Goal: Information Seeking & Learning: Find specific fact

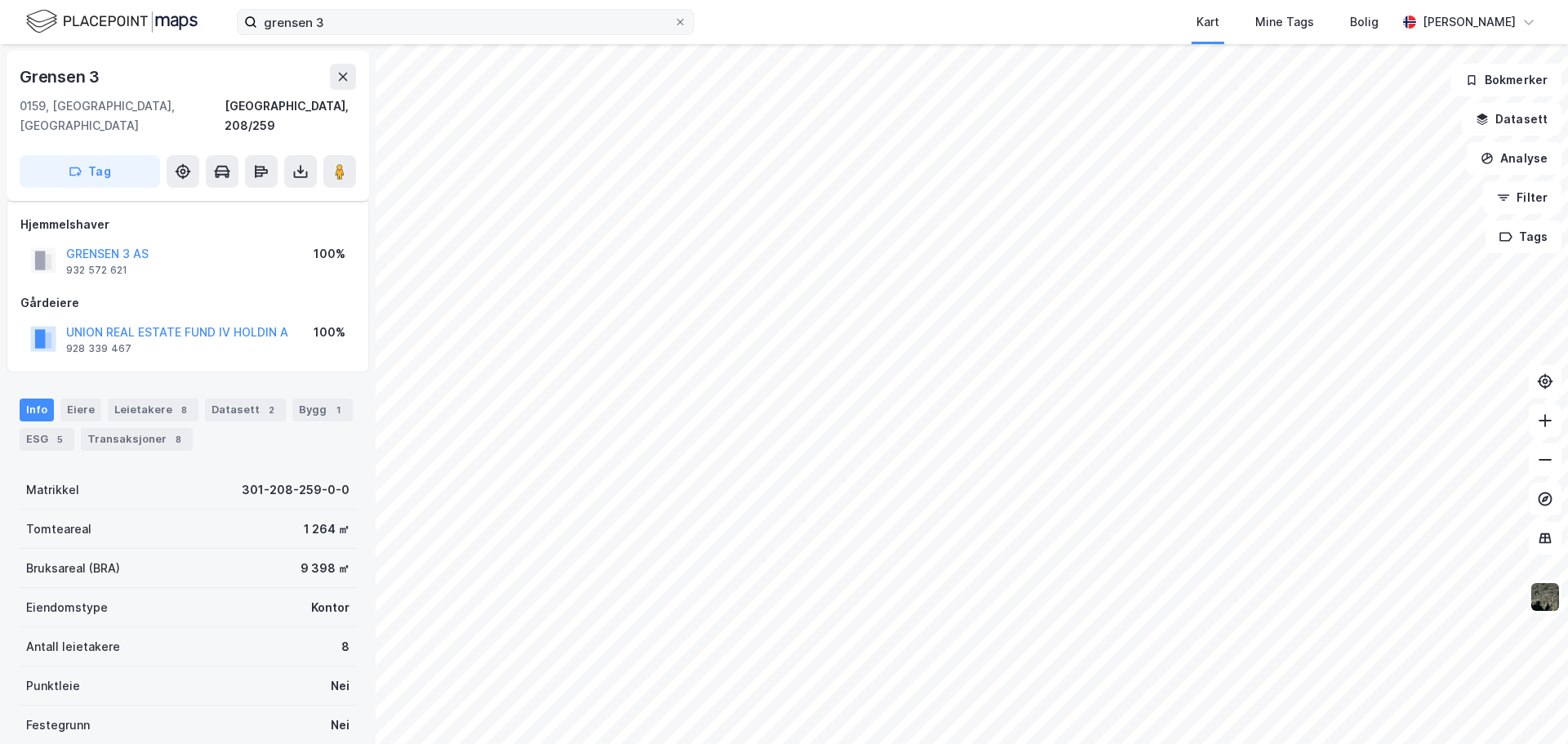
scroll to position [145, 0]
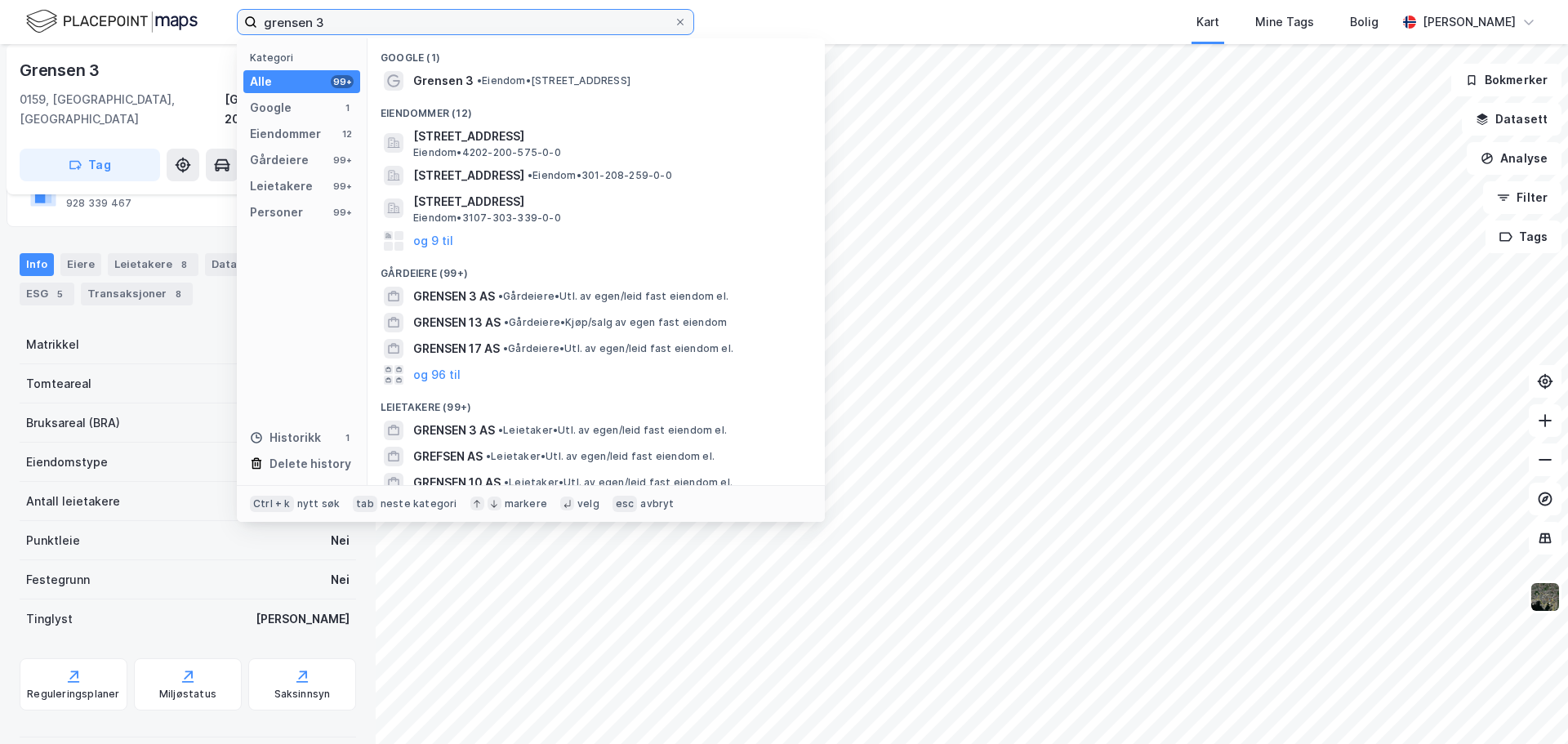
drag, startPoint x: 325, startPoint y: 23, endPoint x: 210, endPoint y: 18, distance: 115.1
click at [211, 21] on div "grensen 3 Kategori Alle 99+ Google 1 Eiendommer 12 Gårdeiere 99+ Leietakere 99+…" at bounding box center [784, 22] width 1568 height 44
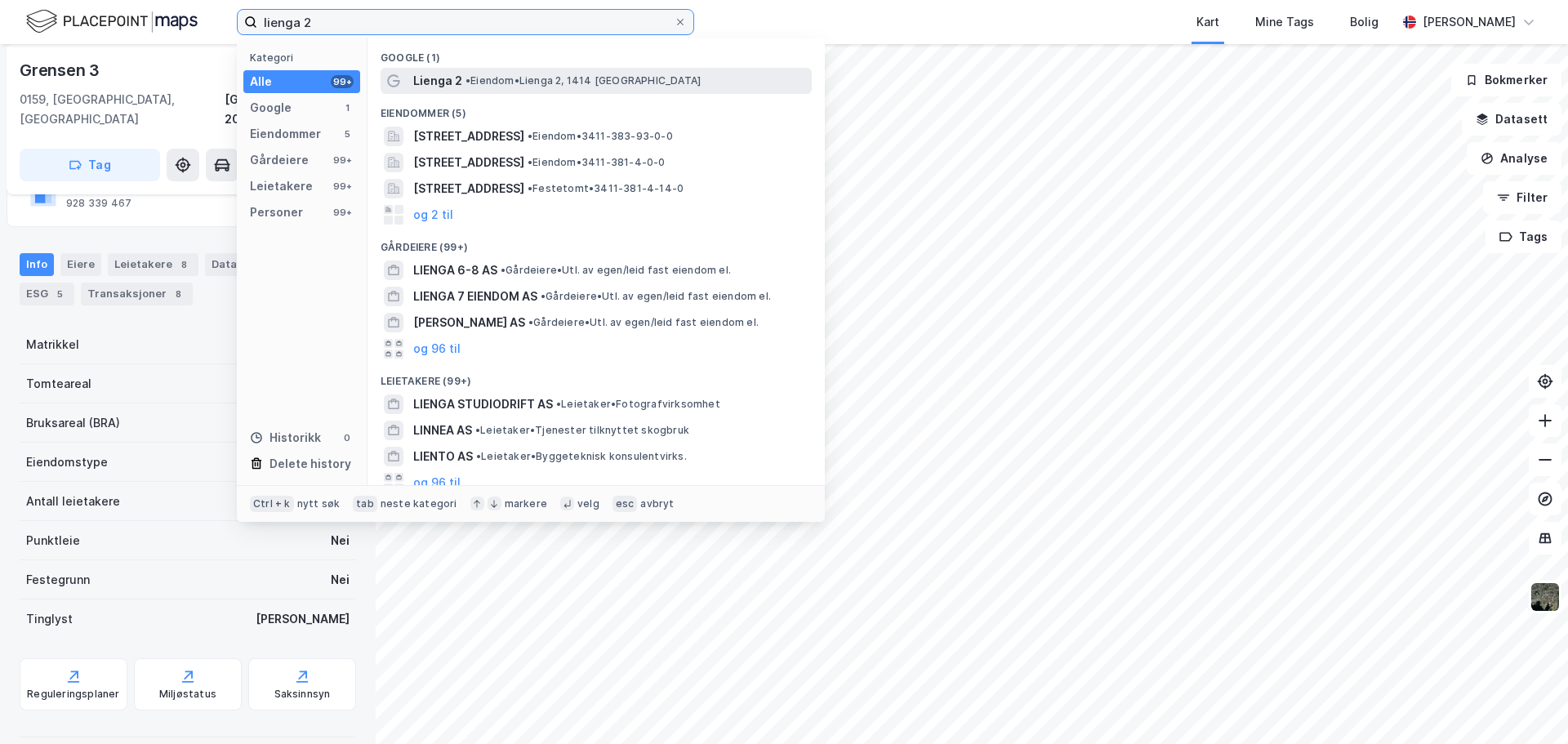
type input "lienga 2"
click at [564, 81] on span "• [PERSON_NAME] 2, 1414 [GEOGRAPHIC_DATA]" at bounding box center [582, 81] width 235 height 13
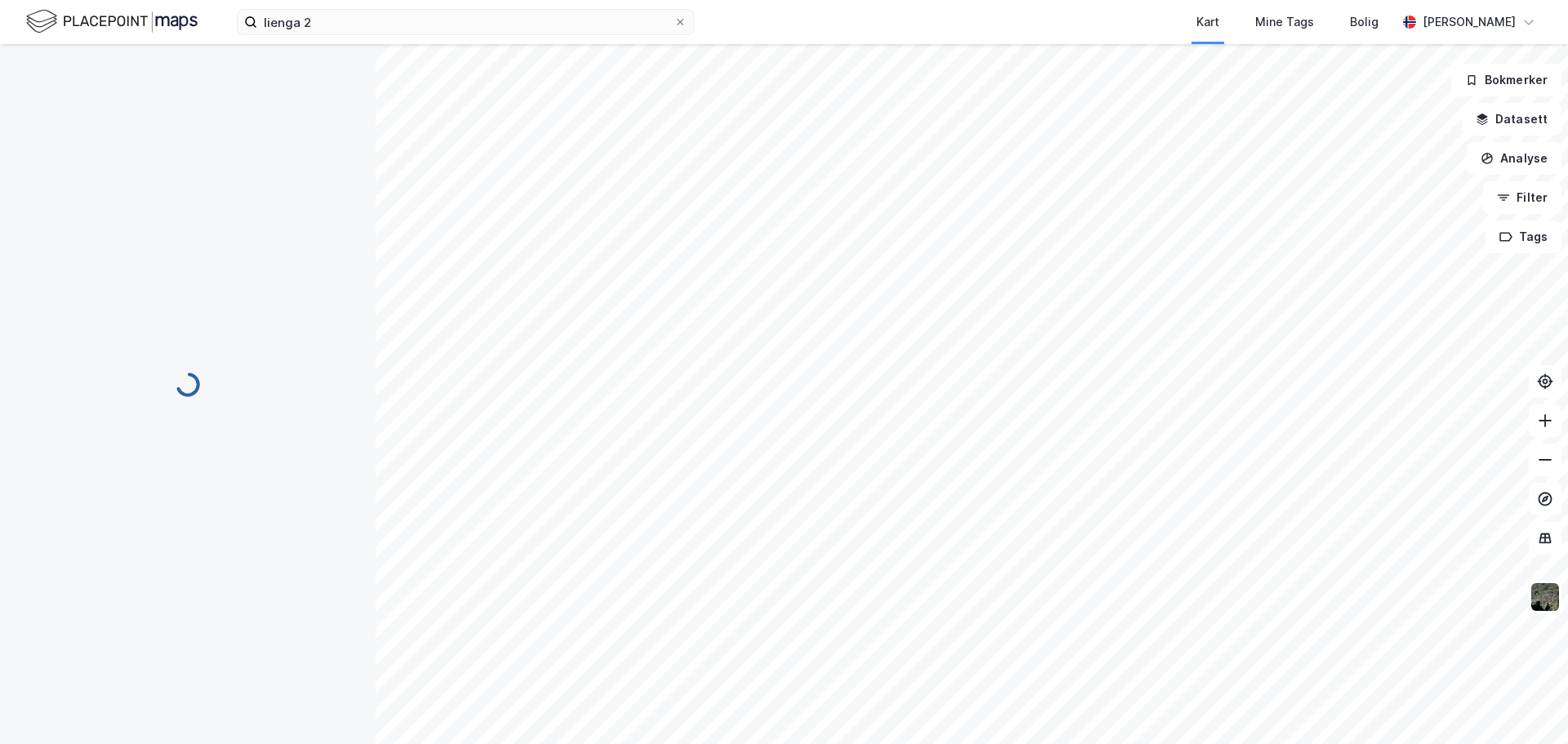
scroll to position [145, 0]
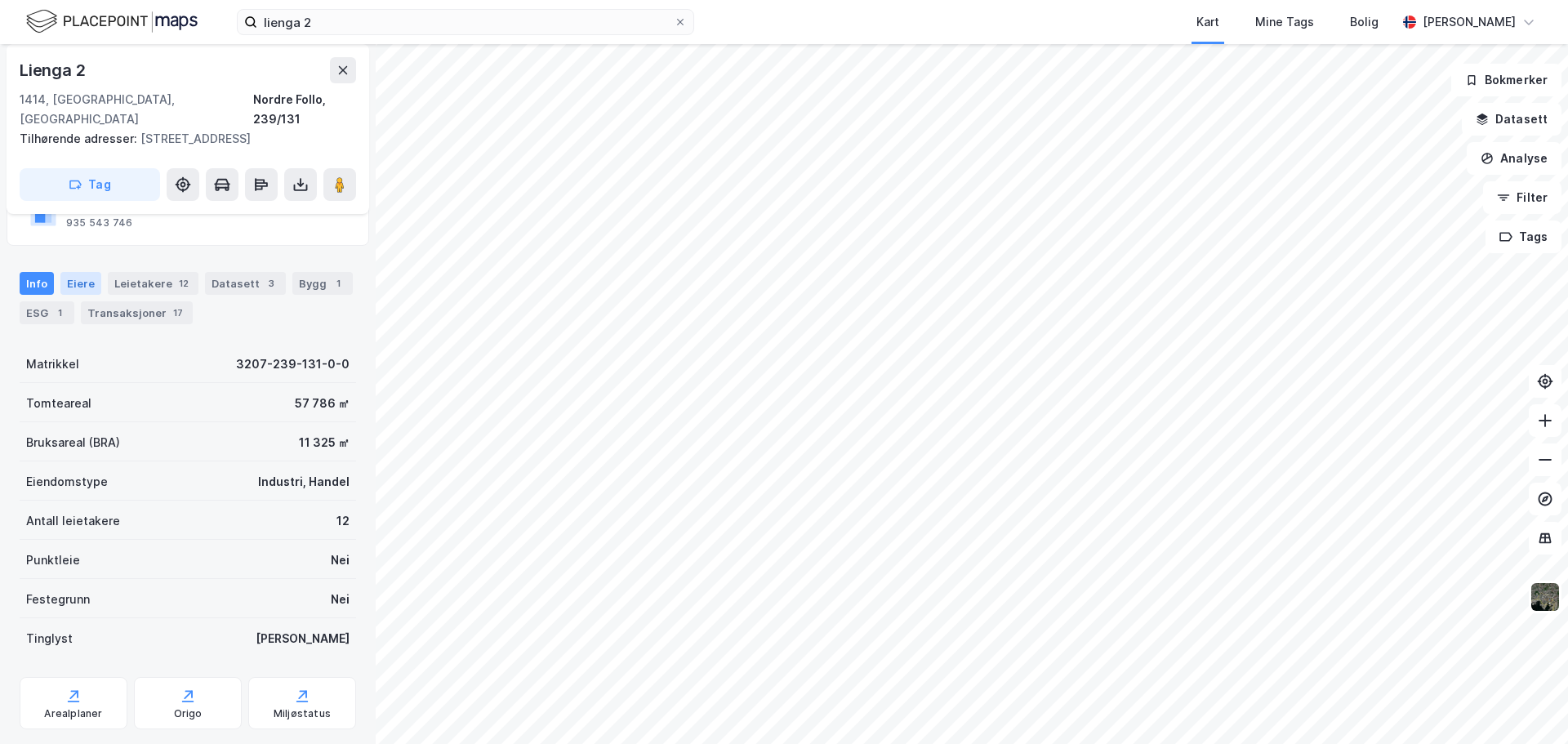
click at [89, 272] on div "Eiere" at bounding box center [81, 283] width 40 height 23
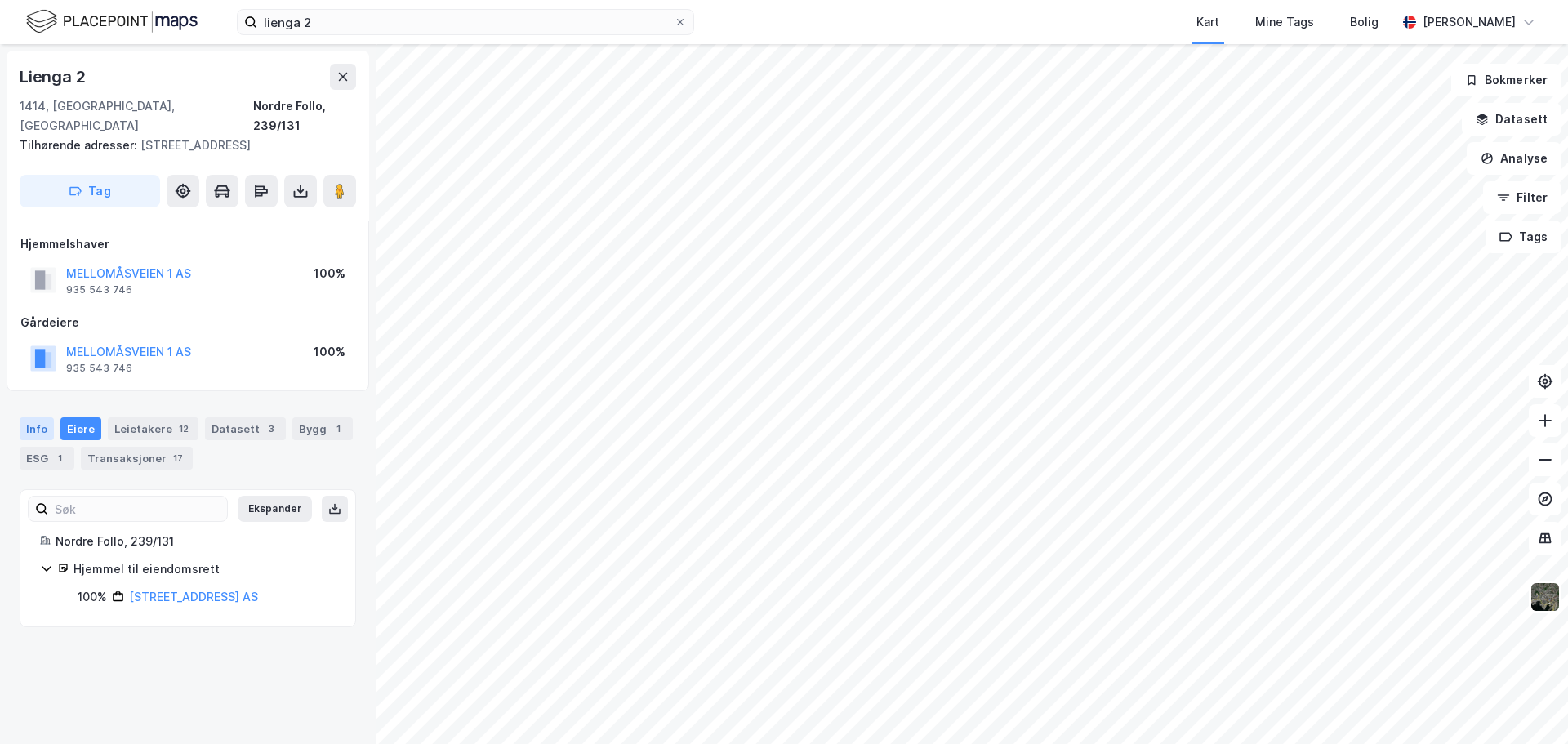
click at [40, 418] on div "Info" at bounding box center [36, 429] width 34 height 23
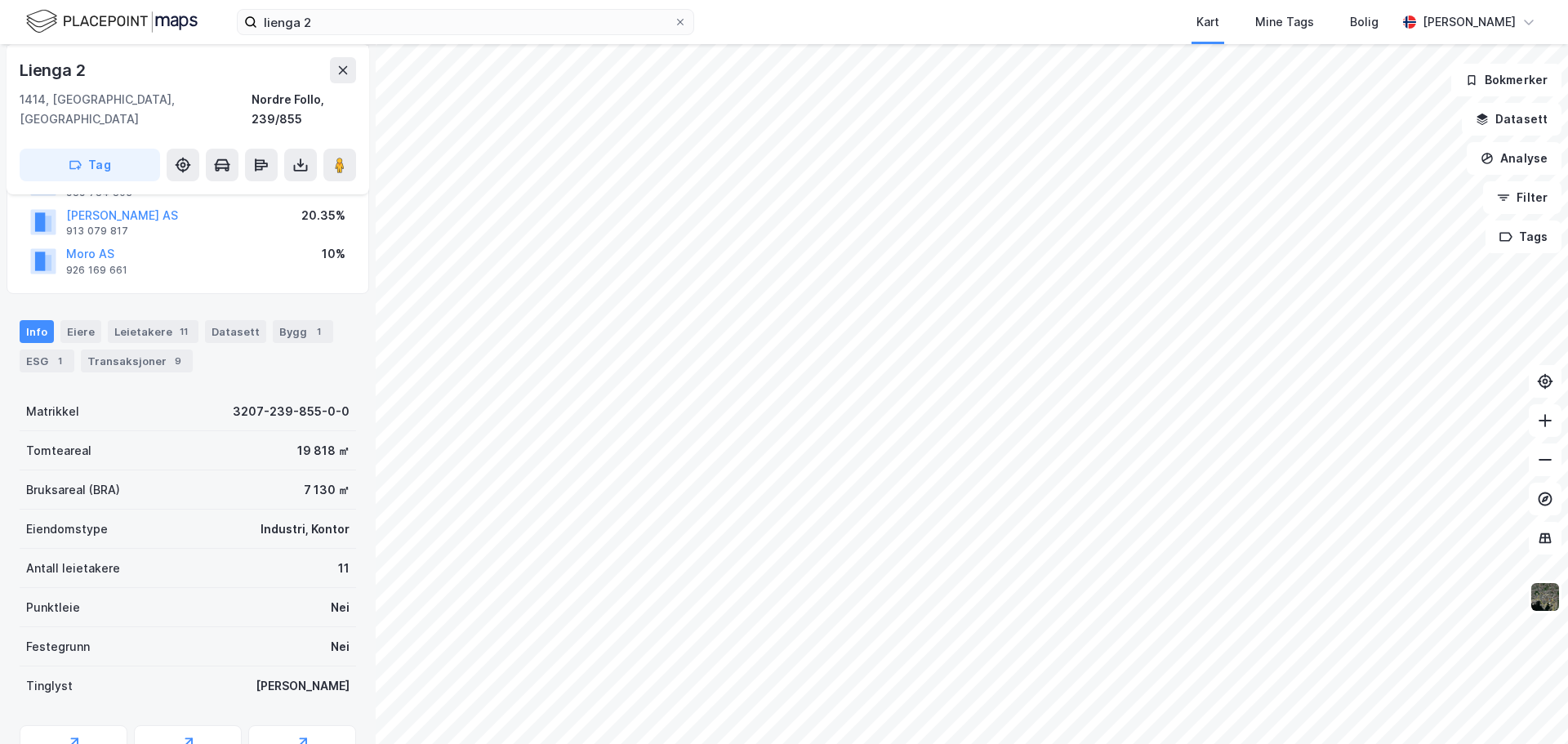
scroll to position [223, 0]
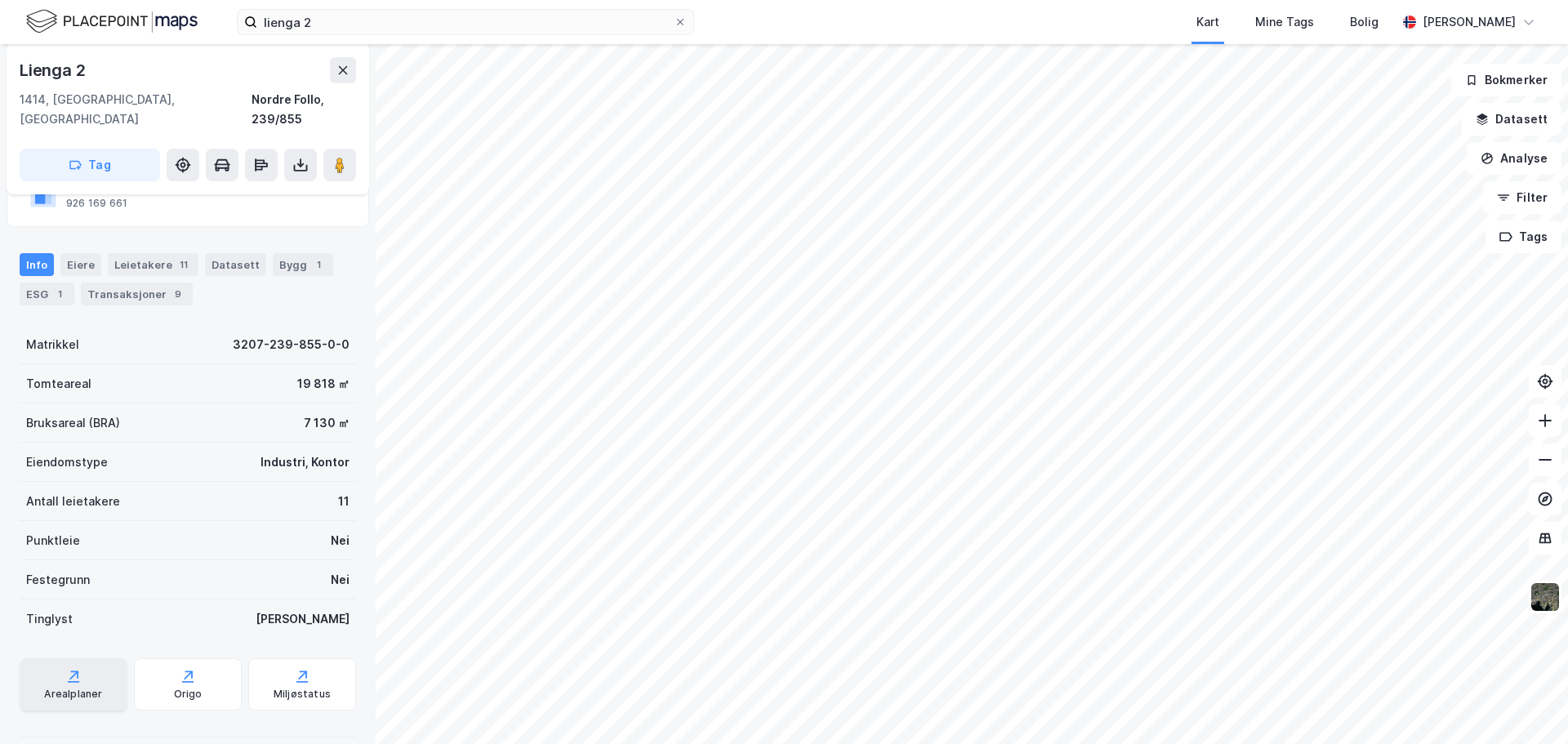
click at [63, 688] on div "Arealplaner" at bounding box center [73, 694] width 58 height 13
click at [186, 688] on div "Origo" at bounding box center [188, 694] width 29 height 13
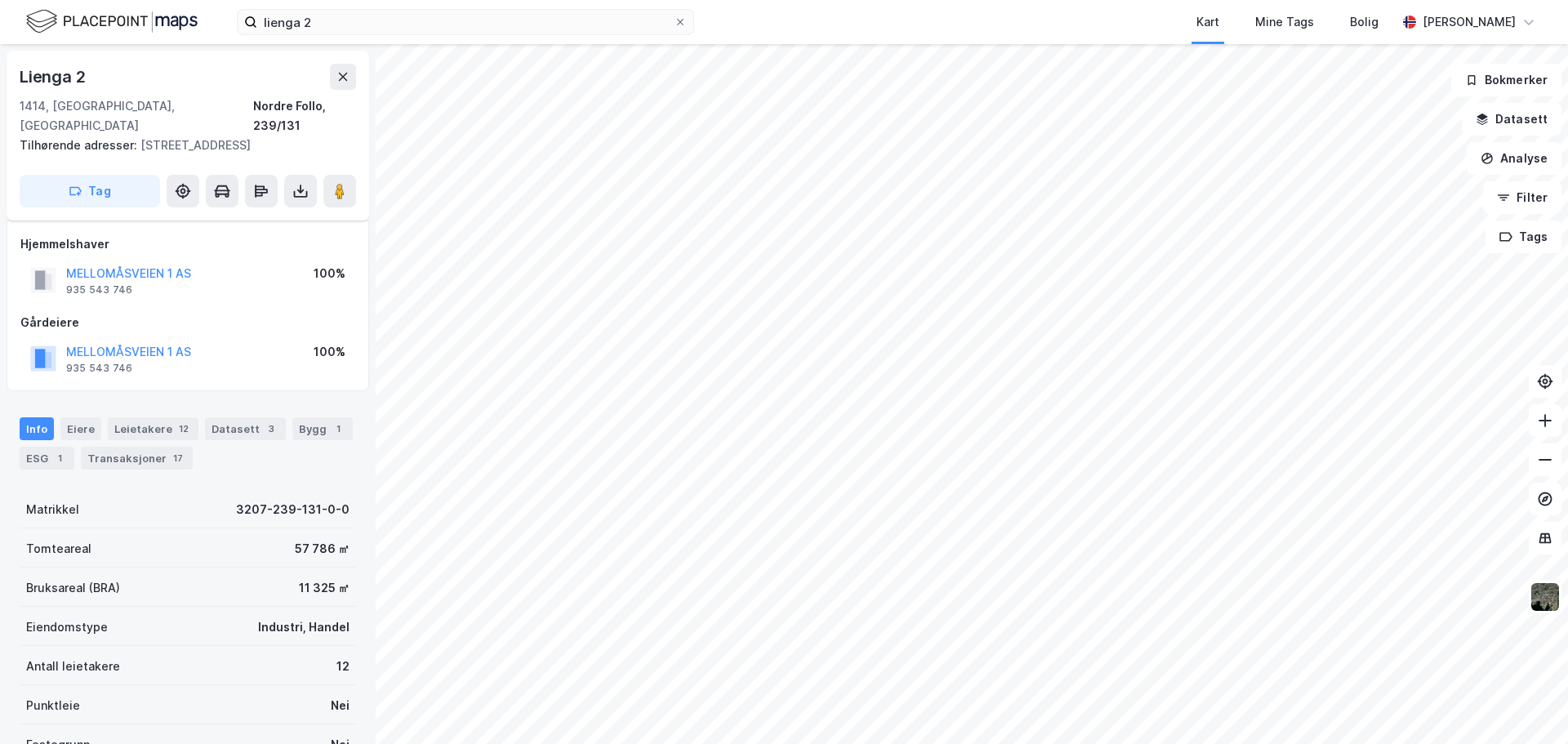
scroll to position [165, 0]
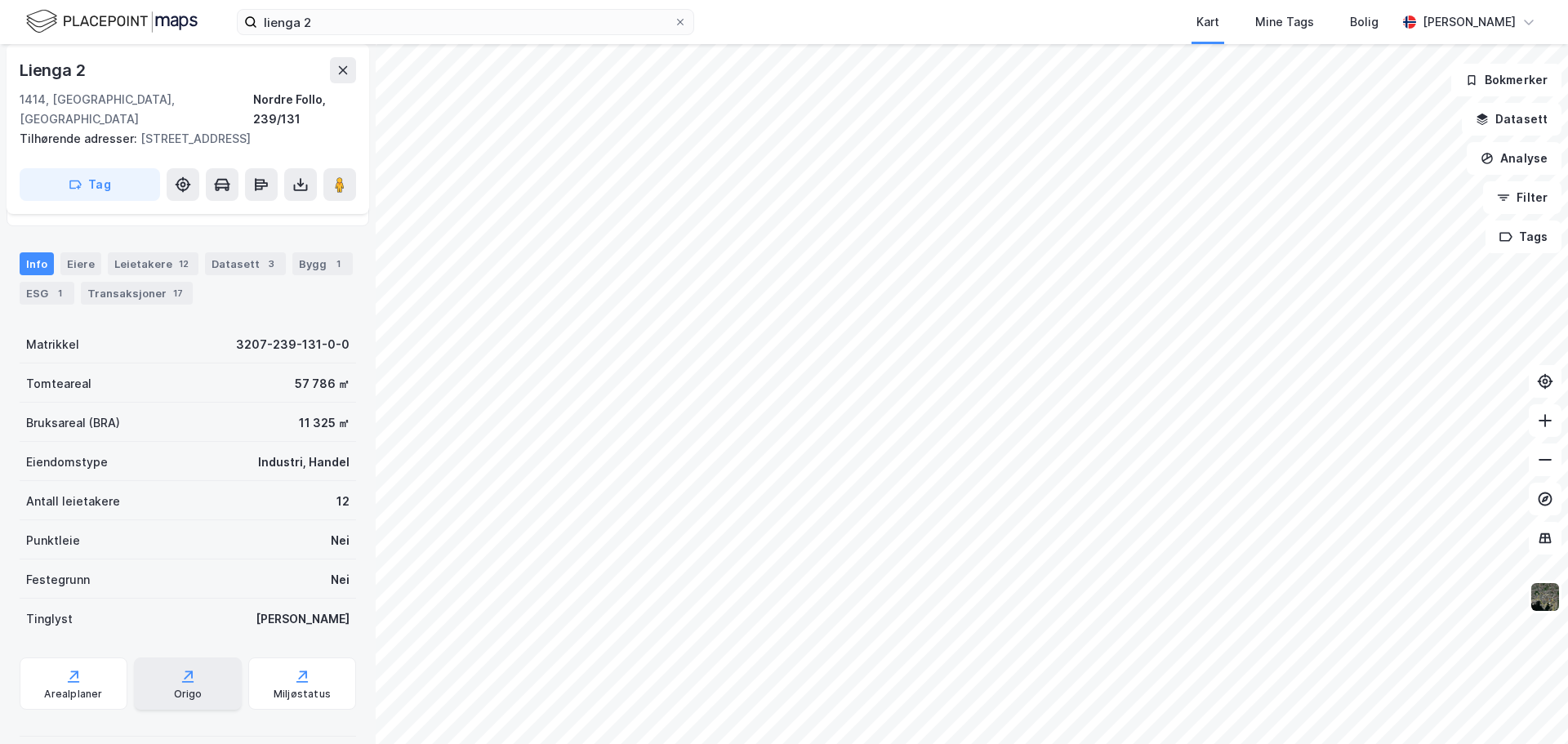
click at [200, 687] on div "Origo" at bounding box center [187, 683] width 108 height 52
